Goal: Feedback & Contribution: Contribute content

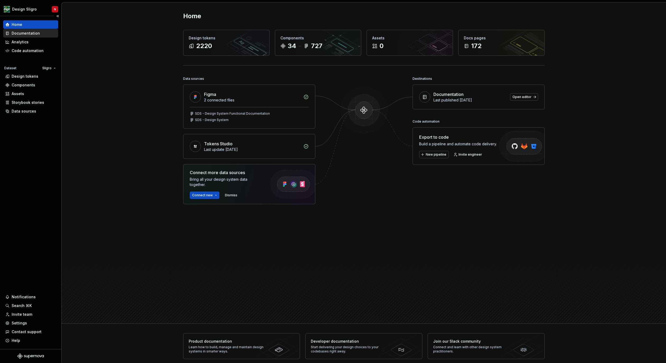
click at [35, 32] on div "Documentation" at bounding box center [26, 33] width 28 height 5
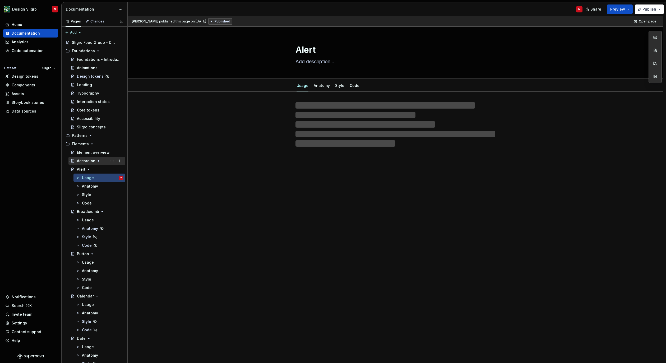
click at [88, 160] on div "Accordion" at bounding box center [86, 160] width 18 height 5
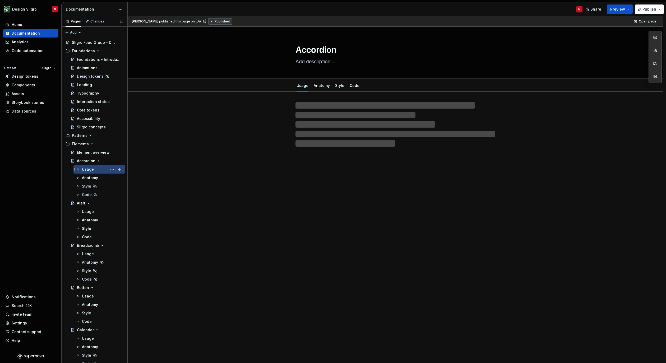
click at [93, 169] on div "Usage" at bounding box center [88, 169] width 12 height 5
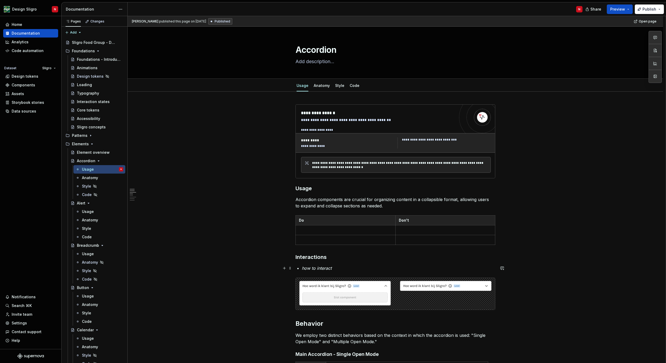
type textarea "*"
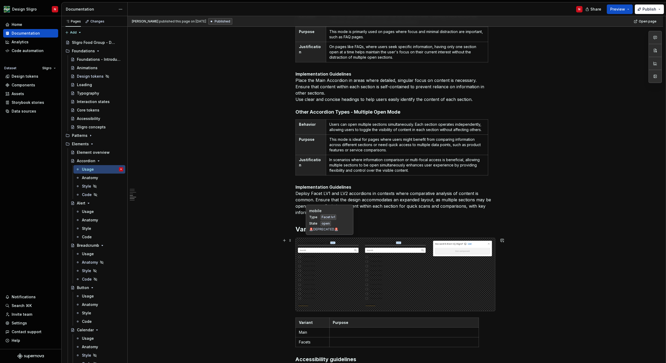
scroll to position [375, 0]
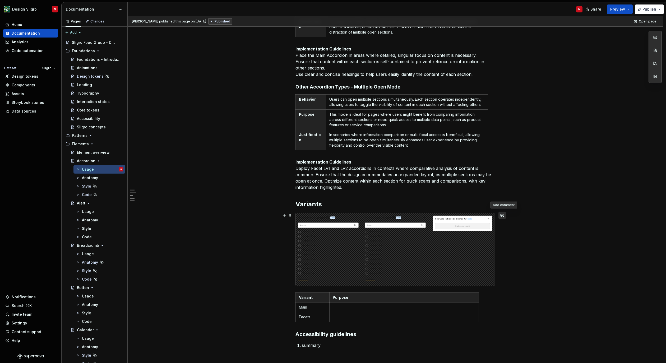
click at [503, 217] on button "button" at bounding box center [501, 215] width 7 height 7
click at [502, 215] on button "button" at bounding box center [501, 215] width 7 height 7
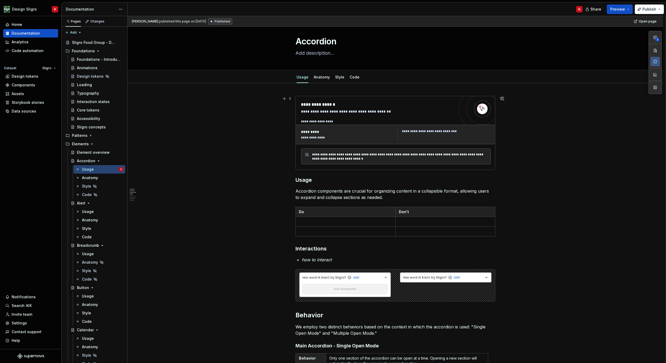
scroll to position [0, 0]
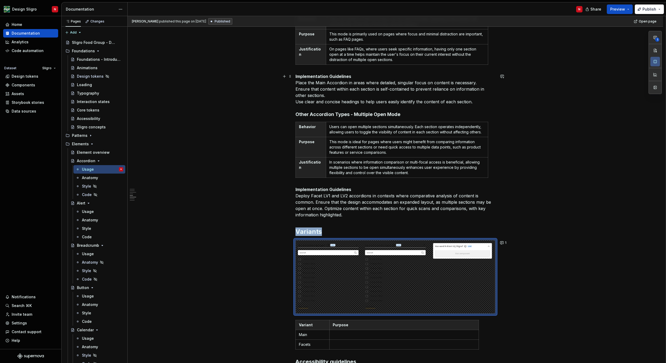
type textarea "*"
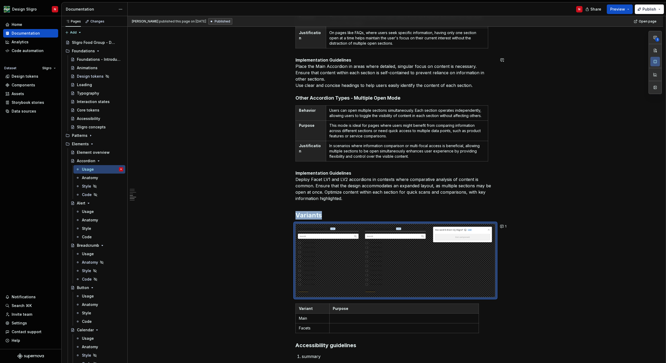
scroll to position [365, 0]
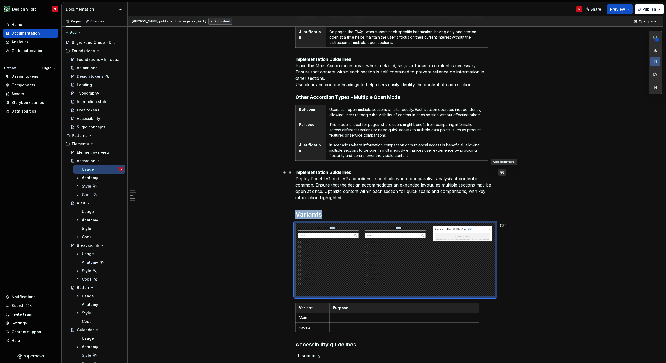
click at [501, 171] on button "button" at bounding box center [501, 172] width 7 height 7
click at [578, 192] on div "**********" at bounding box center [395, 116] width 535 height 778
click at [97, 161] on icon "Page tree" at bounding box center [98, 161] width 4 height 4
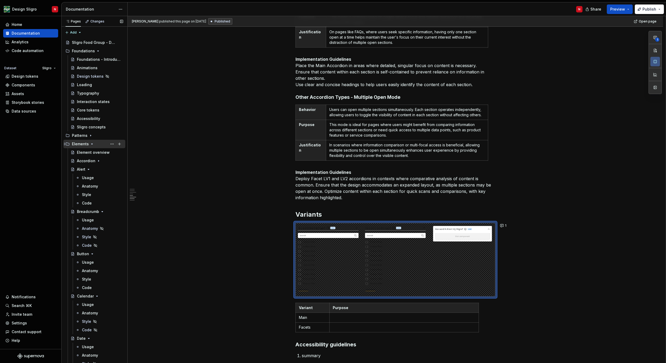
click at [90, 143] on icon "Page tree" at bounding box center [92, 144] width 4 height 4
click at [121, 153] on button "Page tree" at bounding box center [119, 152] width 7 height 7
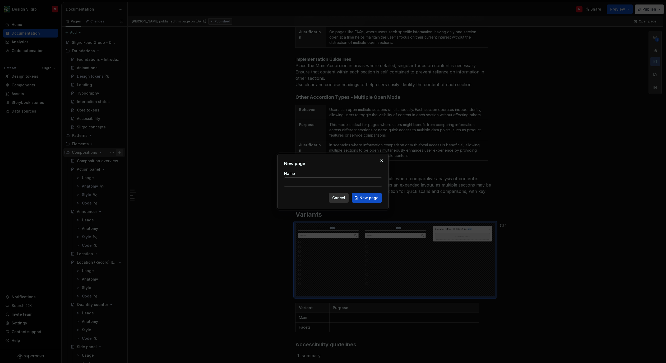
type textarea "*"
type input "Filter Controller"
click at [368, 198] on span "New page" at bounding box center [368, 197] width 19 height 5
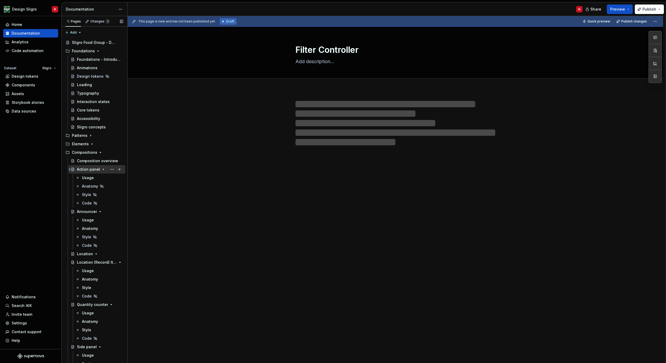
click at [101, 169] on icon "Page tree" at bounding box center [103, 169] width 4 height 4
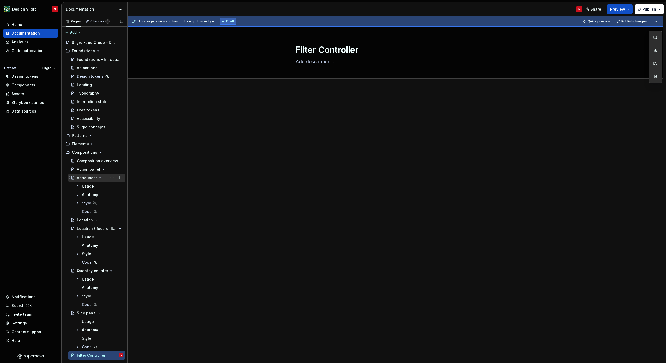
click at [98, 178] on icon "Page tree" at bounding box center [100, 178] width 4 height 4
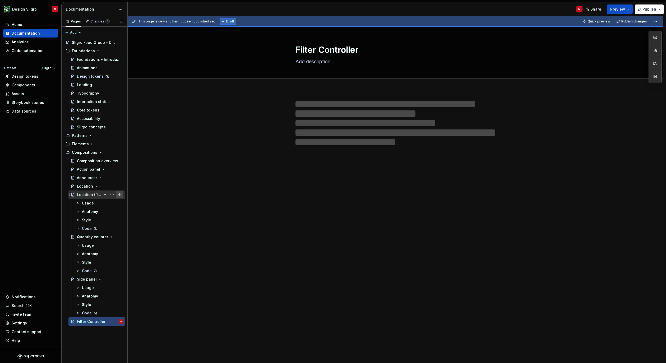
click at [119, 195] on button "Page tree" at bounding box center [119, 194] width 7 height 7
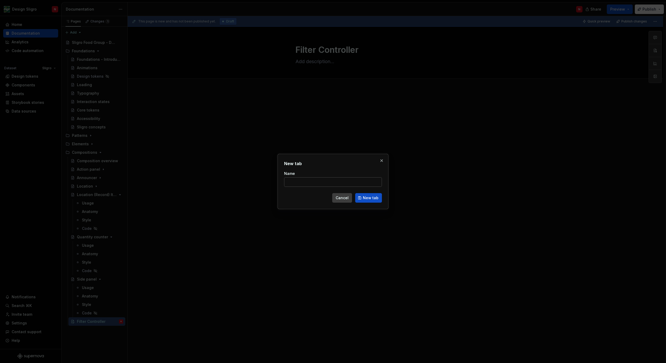
click at [341, 200] on span "Cancel" at bounding box center [341, 197] width 13 height 5
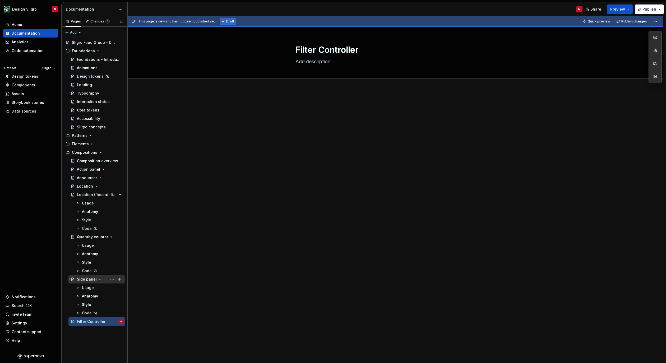
click at [98, 280] on icon "Page tree" at bounding box center [100, 279] width 4 height 4
click at [105, 236] on icon "Page tree" at bounding box center [105, 237] width 4 height 4
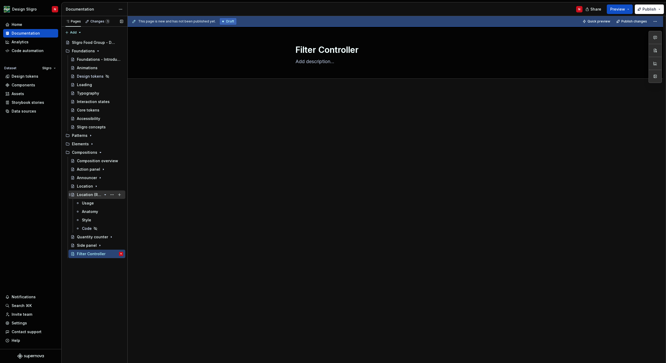
click at [105, 194] on icon "Page tree" at bounding box center [105, 194] width 1 height 1
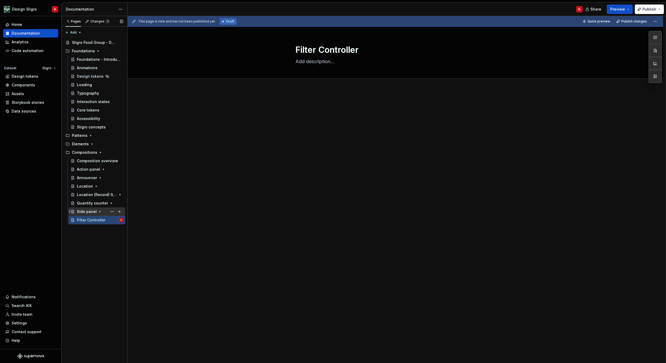
click at [98, 211] on icon "Page tree" at bounding box center [100, 211] width 4 height 4
click at [121, 255] on button "Page tree" at bounding box center [119, 253] width 7 height 7
type textarea "*"
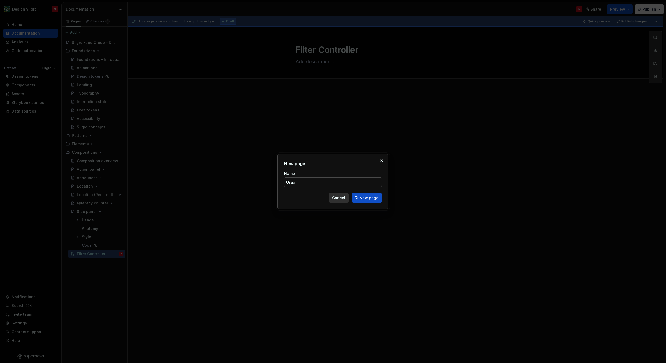
type input "Usage"
click button "New page" at bounding box center [367, 198] width 30 height 10
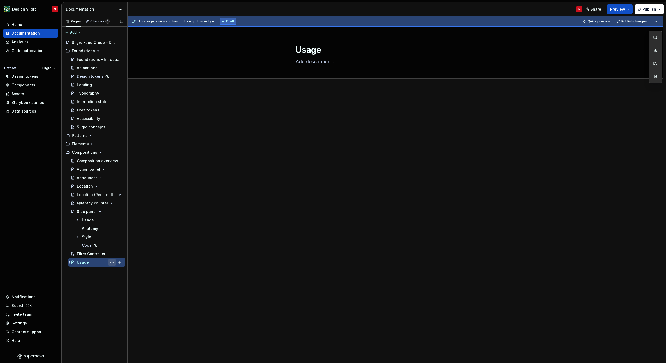
click at [111, 264] on button "Page tree" at bounding box center [111, 262] width 7 height 7
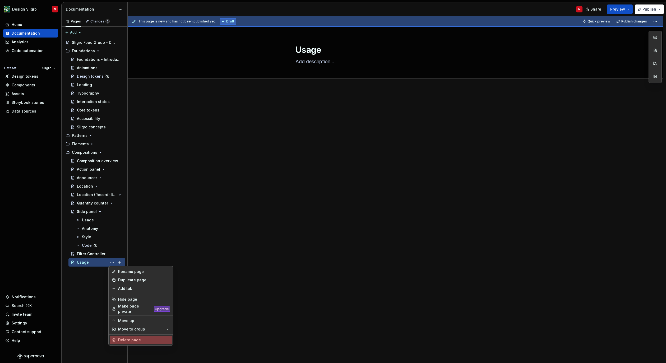
click at [126, 337] on div "Delete page" at bounding box center [144, 339] width 52 height 5
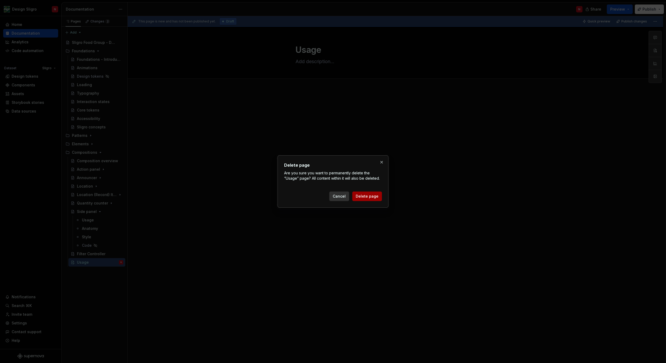
click at [363, 198] on span "Delete page" at bounding box center [367, 196] width 23 height 5
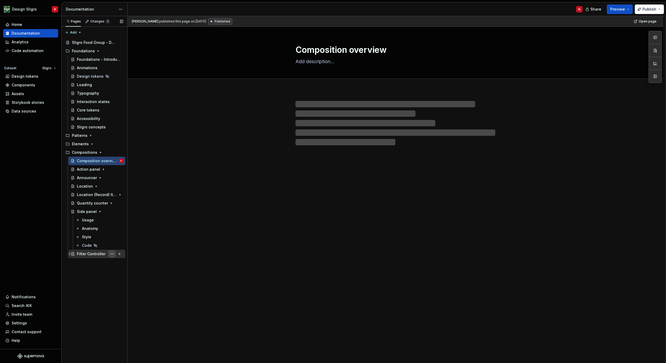
click at [110, 254] on button "Page tree" at bounding box center [111, 253] width 7 height 7
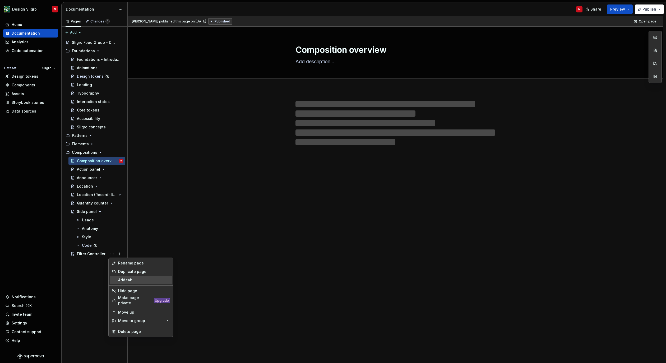
click at [127, 281] on div "Add tab" at bounding box center [144, 279] width 52 height 5
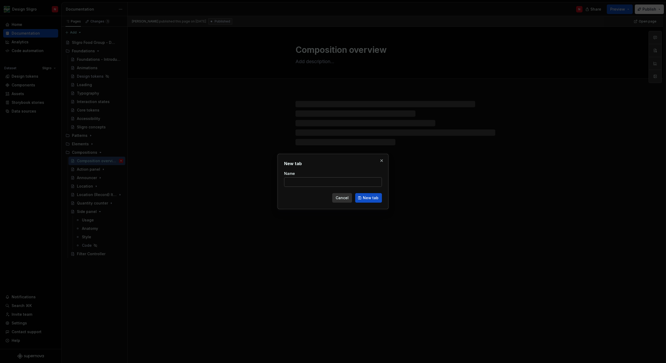
type textarea "*"
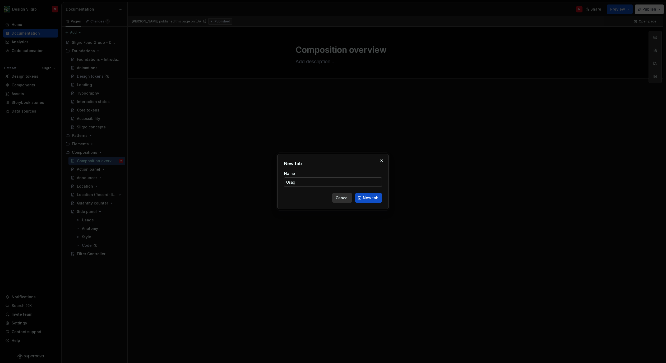
type input "Usage"
click button "New tab" at bounding box center [368, 198] width 27 height 10
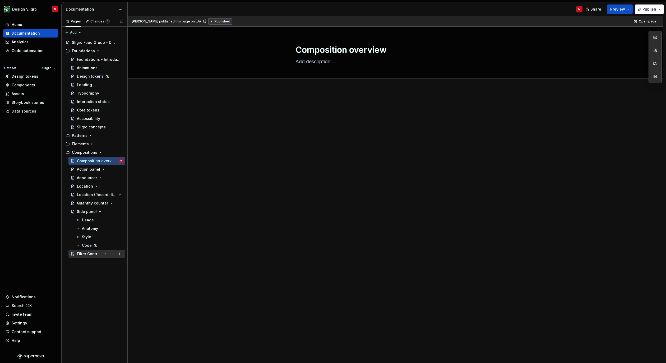
click at [106, 253] on icon "Page tree" at bounding box center [105, 254] width 4 height 4
click at [88, 255] on div "Filter Controller" at bounding box center [89, 253] width 25 height 5
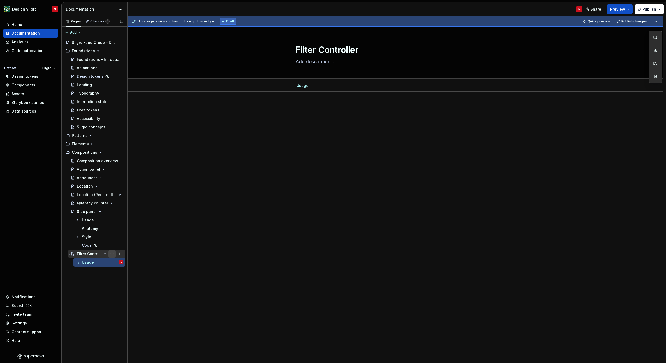
click at [112, 254] on button "Page tree" at bounding box center [111, 253] width 7 height 7
click at [95, 283] on div "Pages Changes 1 Add Accessibility guide for tree Page tree. Navigate the tree w…" at bounding box center [94, 189] width 66 height 347
click at [112, 253] on button "Page tree" at bounding box center [111, 253] width 7 height 7
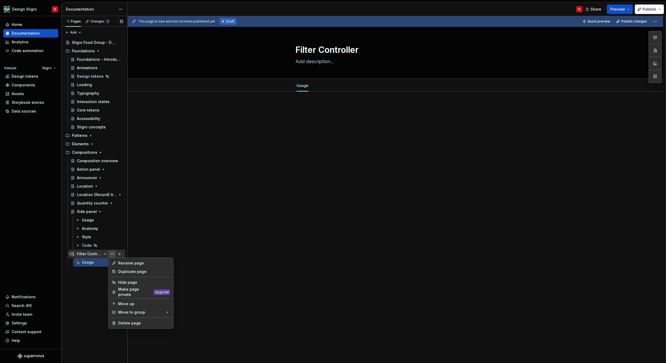
click at [112, 253] on div "Pages Changes 1 Add Accessibility guide for tree Page tree. Navigate the tree w…" at bounding box center [94, 189] width 66 height 347
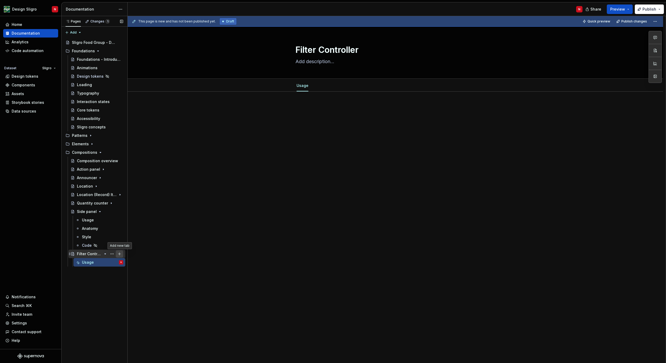
click at [118, 253] on button "Page tree" at bounding box center [119, 253] width 7 height 7
type textarea "*"
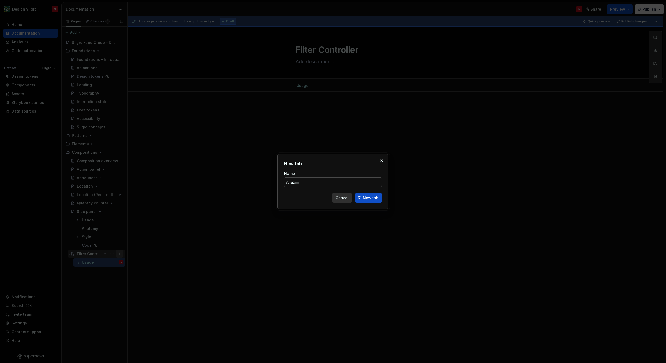
type input "Anatomy"
click button "New tab" at bounding box center [368, 198] width 27 height 10
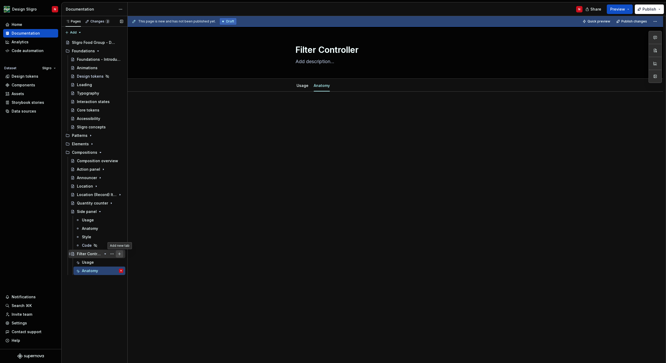
click at [121, 254] on button "Page tree" at bounding box center [119, 253] width 7 height 7
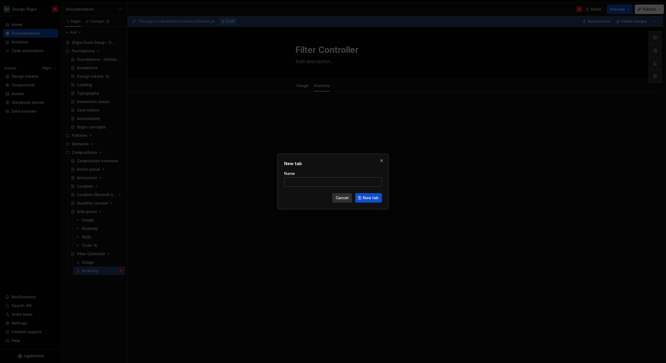
type textarea "*"
type input "Style"
click button "New tab" at bounding box center [368, 198] width 27 height 10
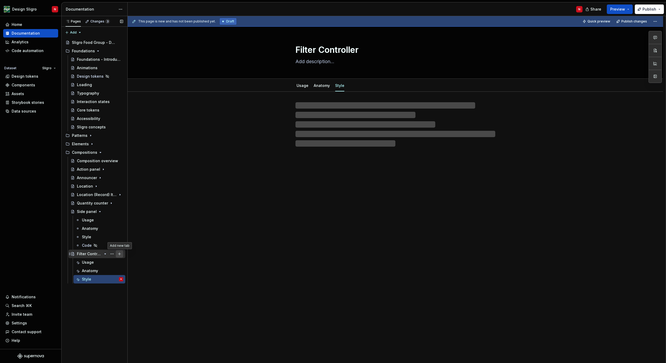
click at [119, 255] on button "Page tree" at bounding box center [119, 253] width 7 height 7
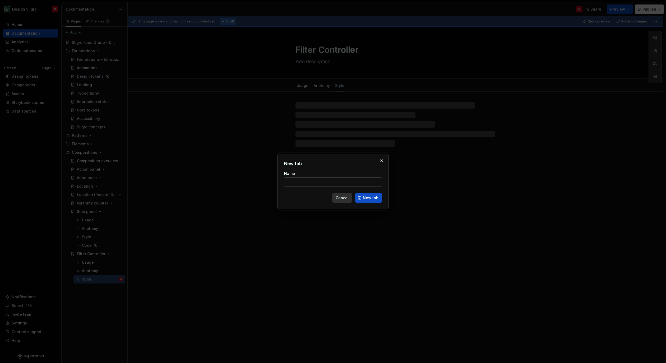
type textarea "*"
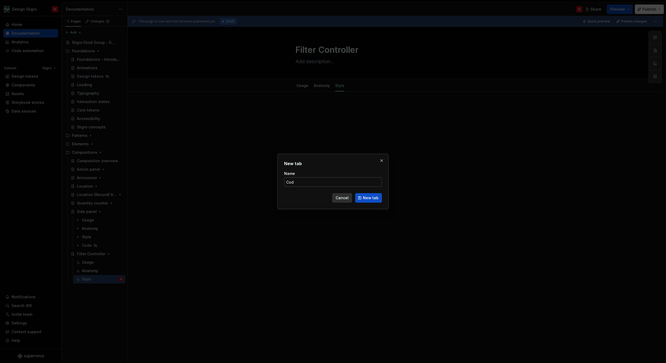
type input "Code"
click button "New tab" at bounding box center [368, 198] width 27 height 10
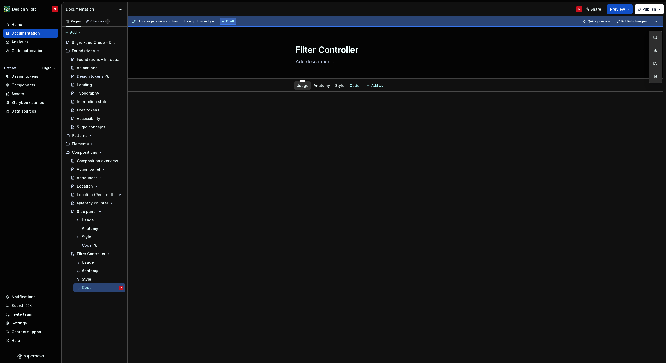
click at [308, 86] on link "Usage" at bounding box center [302, 85] width 12 height 4
click at [338, 107] on p at bounding box center [395, 107] width 200 height 6
click at [89, 220] on div "Usage" at bounding box center [88, 219] width 12 height 5
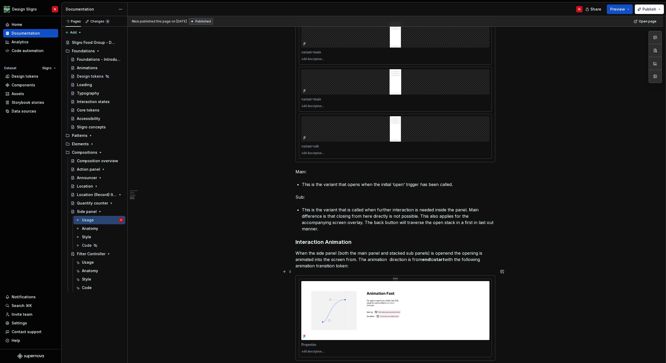
scroll to position [701, 0]
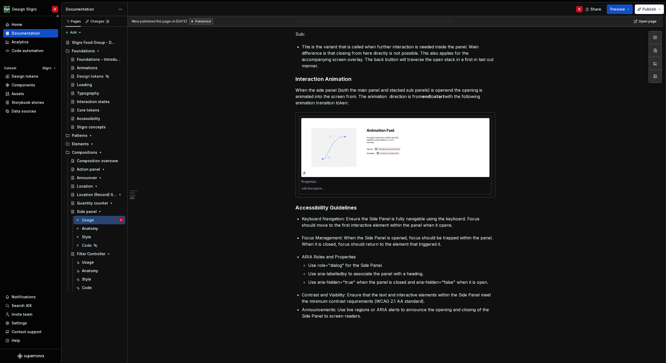
type textarea "*"
